Goal: Check status: Check status

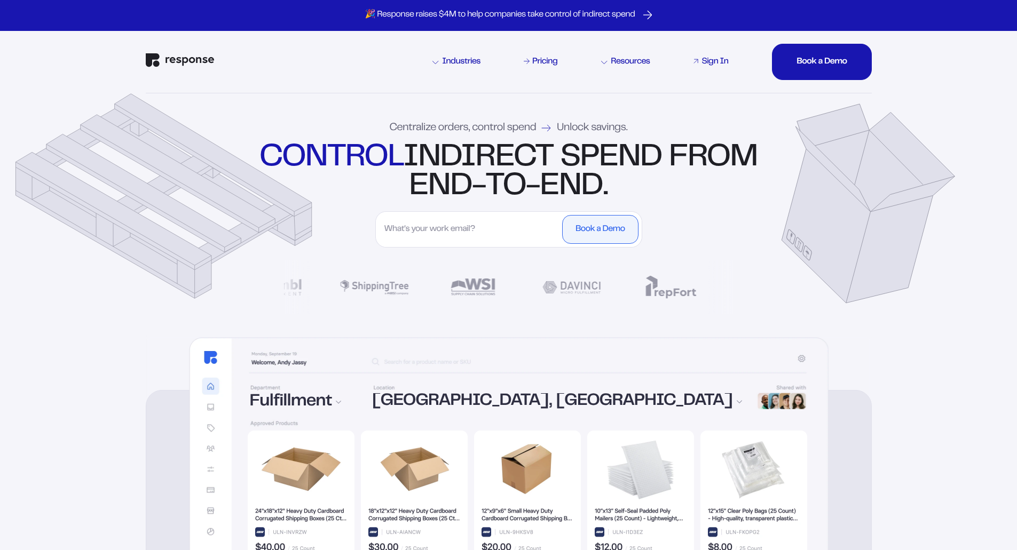
click at [717, 60] on div "Sign In" at bounding box center [714, 62] width 27 height 9
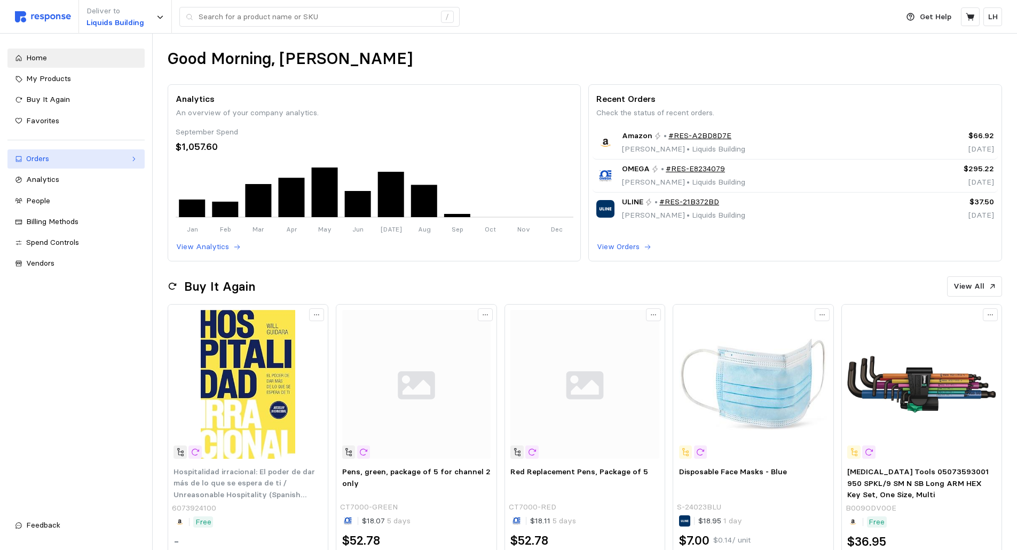
click at [49, 161] on div "Orders" at bounding box center [76, 159] width 100 height 12
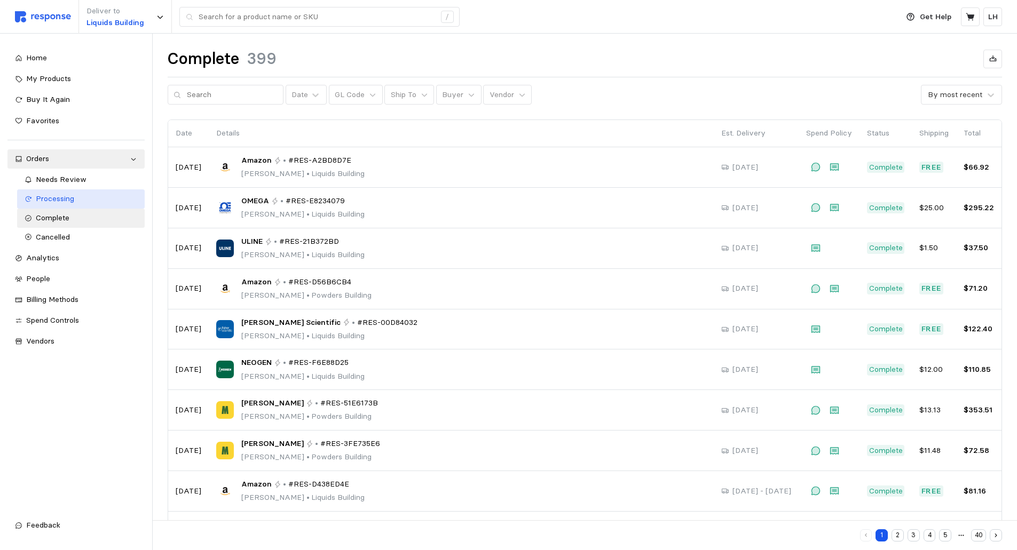
click at [59, 200] on span "Processing" at bounding box center [55, 199] width 38 height 10
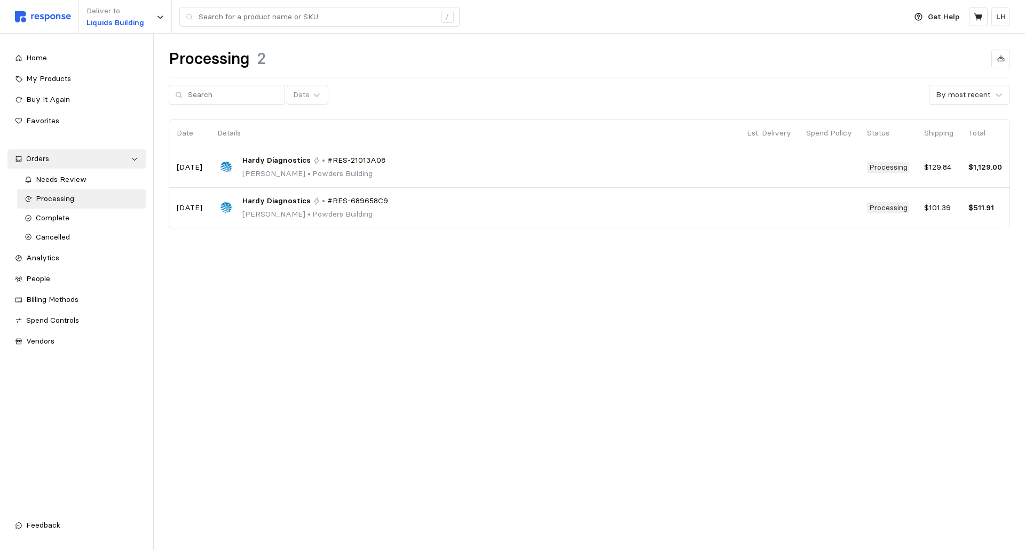
click at [480, 312] on main "Processing 2 Date By most recent Date Details Est. Delivery Spend Policy Status…" at bounding box center [512, 275] width 1025 height 550
click at [427, 246] on div "Processing 2 Date By most recent Date Details Est. Delivery Spend Policy Status…" at bounding box center [589, 154] width 871 height 240
drag, startPoint x: 739, startPoint y: 258, endPoint x: 730, endPoint y: 259, distance: 9.7
click at [738, 259] on div "Processing 2 Date By most recent Date Details Est. Delivery Spend Policy Status…" at bounding box center [589, 154] width 871 height 240
click at [479, 68] on div "Processing 2" at bounding box center [589, 59] width 841 height 21
